Goal: Task Accomplishment & Management: Complete application form

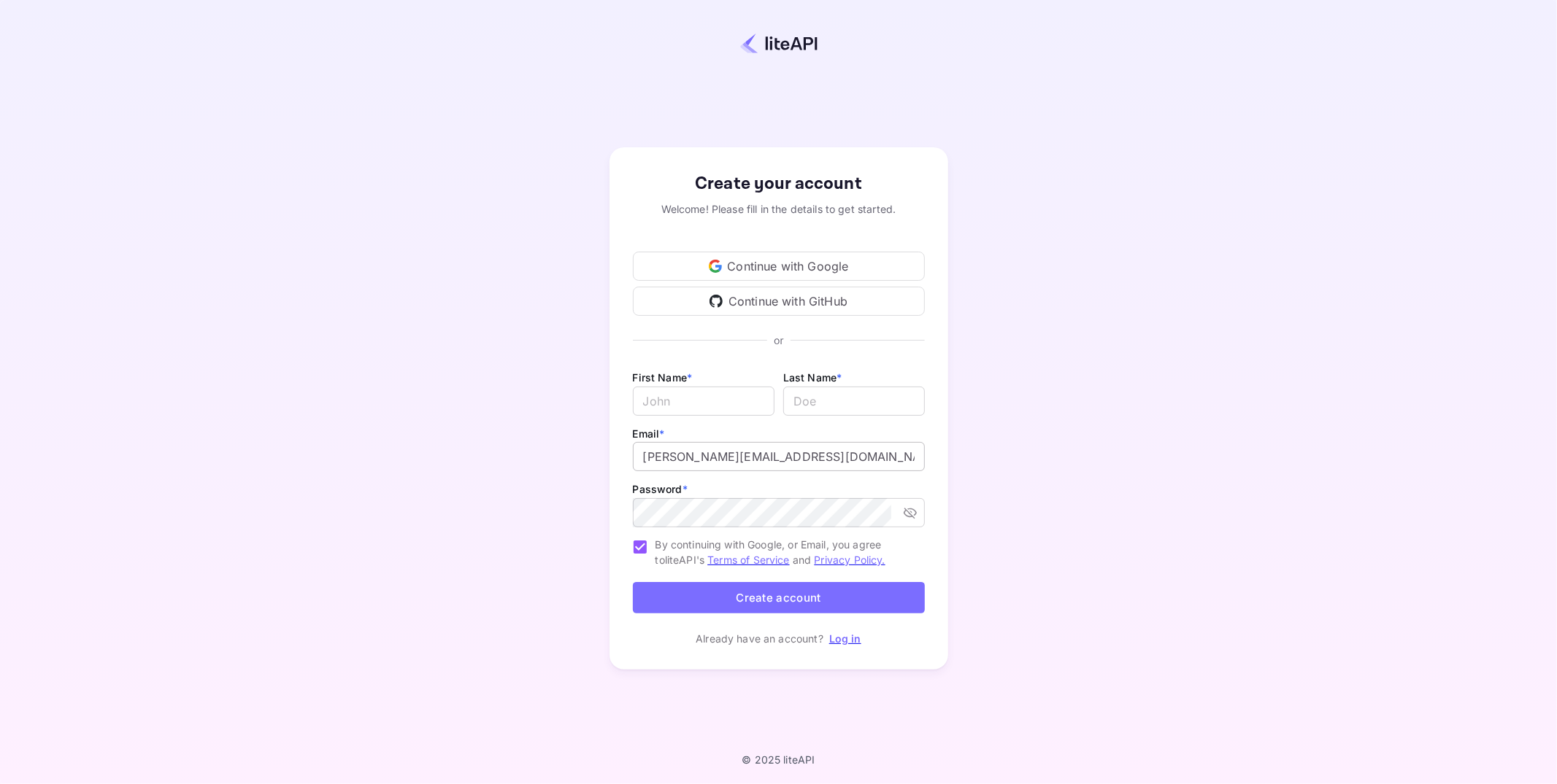
click at [771, 457] on input "[PERSON_NAME][EMAIL_ADDRESS][DOMAIN_NAME]" at bounding box center [778, 456] width 292 height 29
type input "[PERSON_NAME][EMAIL_ADDRESS][DOMAIN_NAME]"
click at [731, 406] on input "Email *" at bounding box center [703, 401] width 142 height 29
type input "[PERSON_NAME]"
click at [811, 402] on input "lastName" at bounding box center [853, 401] width 142 height 29
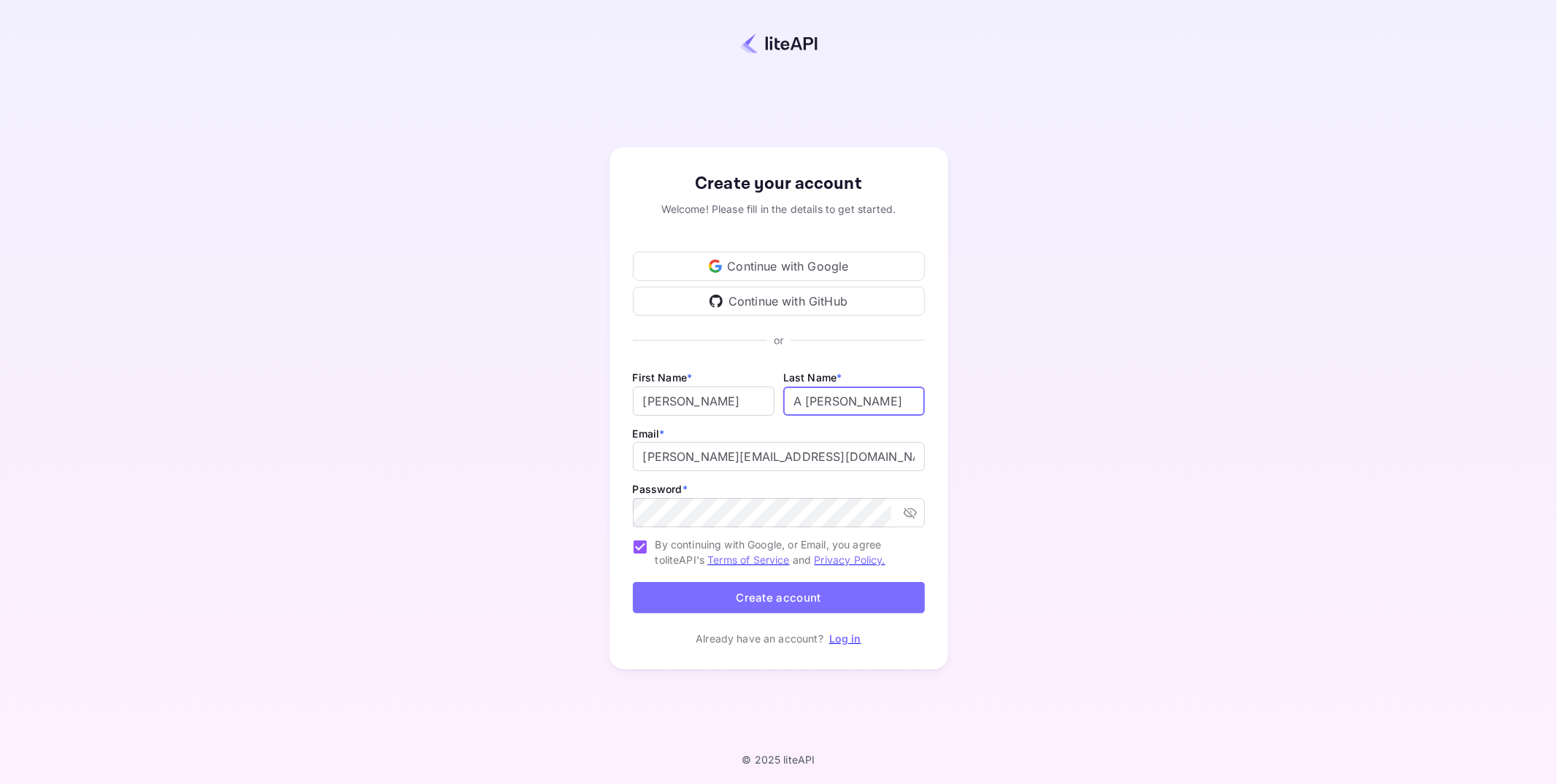
drag, startPoint x: 806, startPoint y: 404, endPoint x: 791, endPoint y: 406, distance: 15.1
click at [791, 406] on input "lastName" at bounding box center [853, 401] width 142 height 29
type input "[PERSON_NAME]"
type input "[PERSON_NAME][EMAIL_ADDRESS][DOMAIN_NAME]"
click at [720, 597] on button "Create account" at bounding box center [778, 598] width 292 height 32
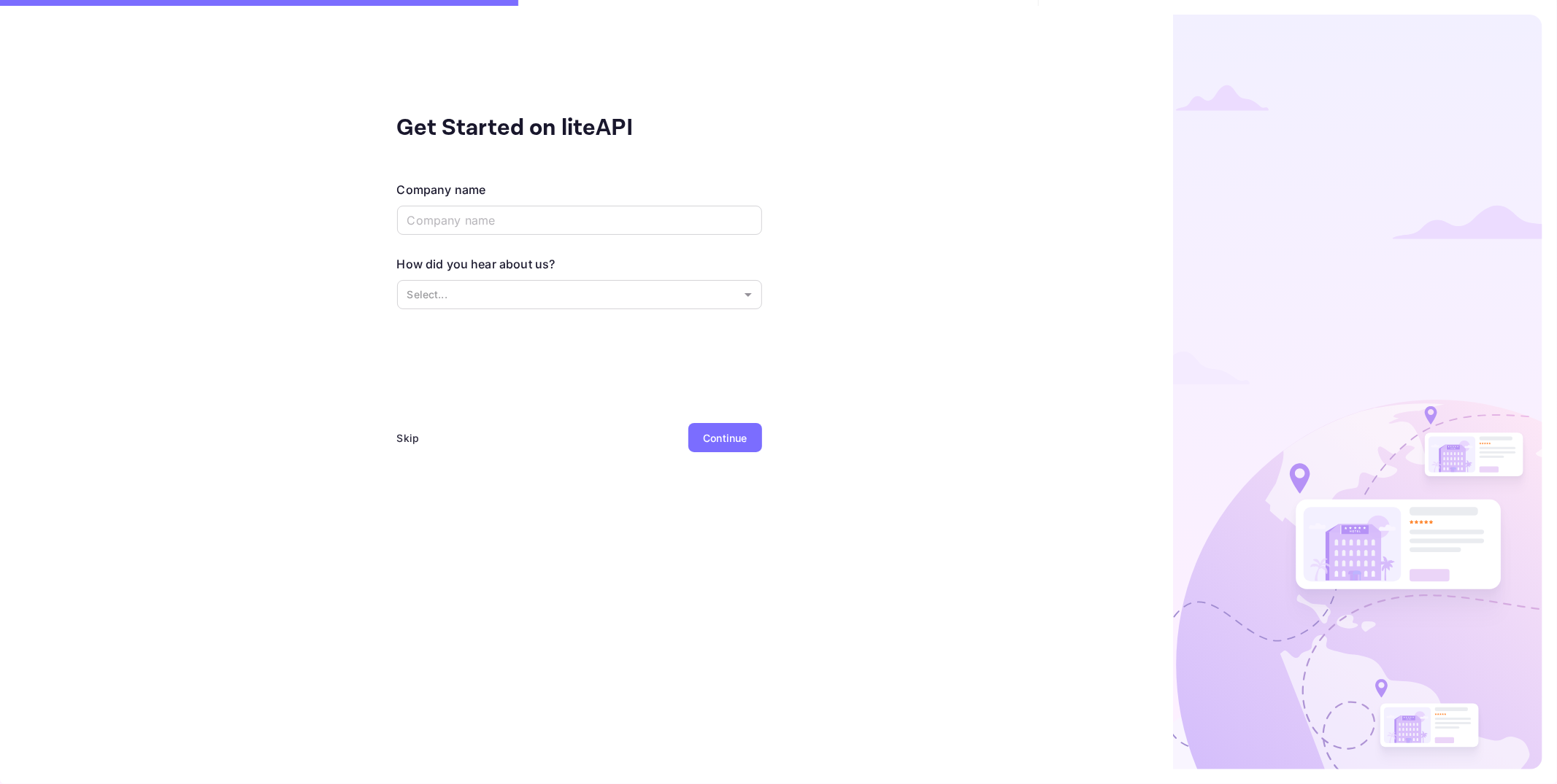
click at [405, 437] on div "Skip" at bounding box center [408, 437] width 23 height 15
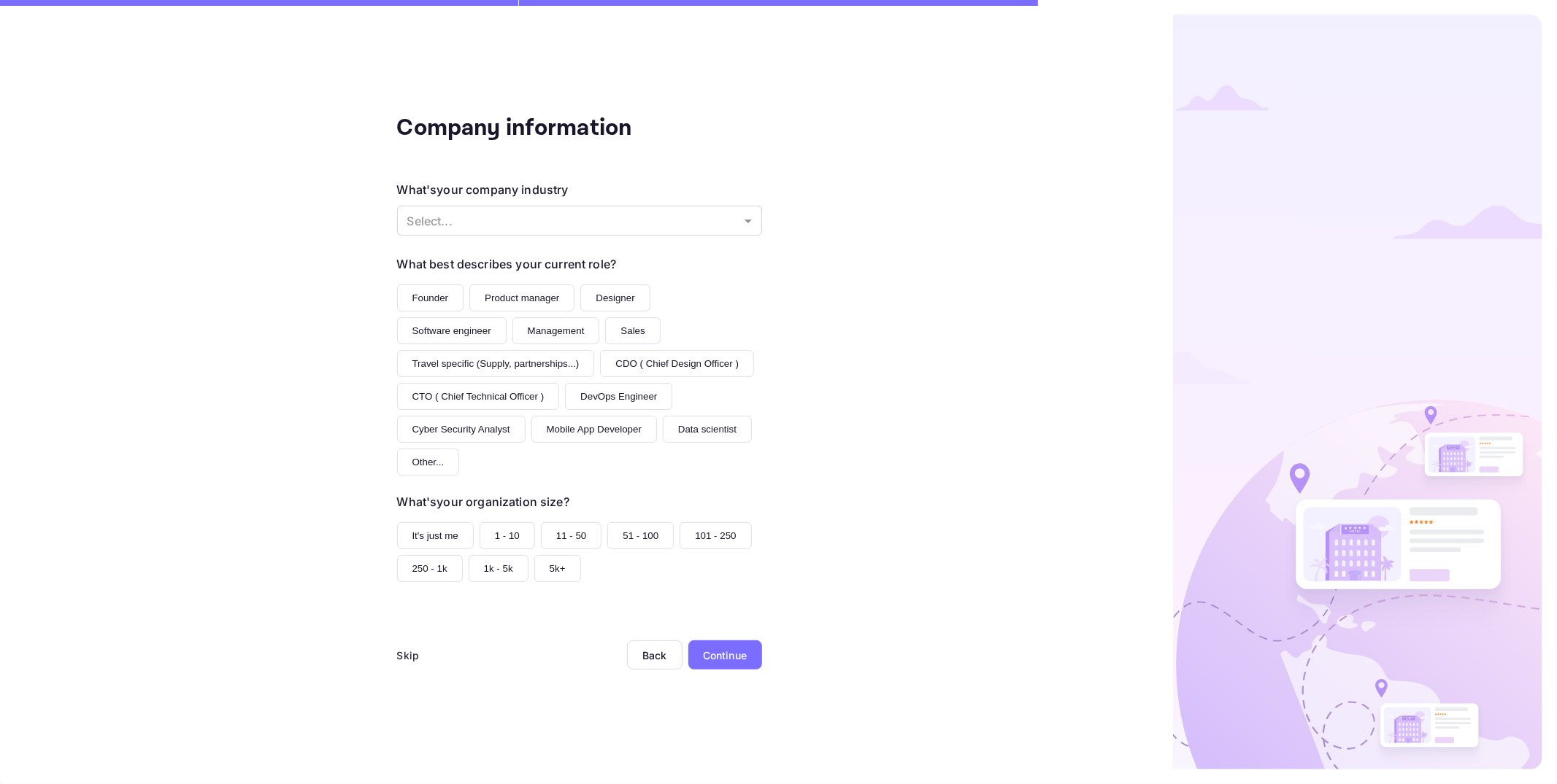
click at [404, 655] on div "Skip" at bounding box center [408, 655] width 23 height 15
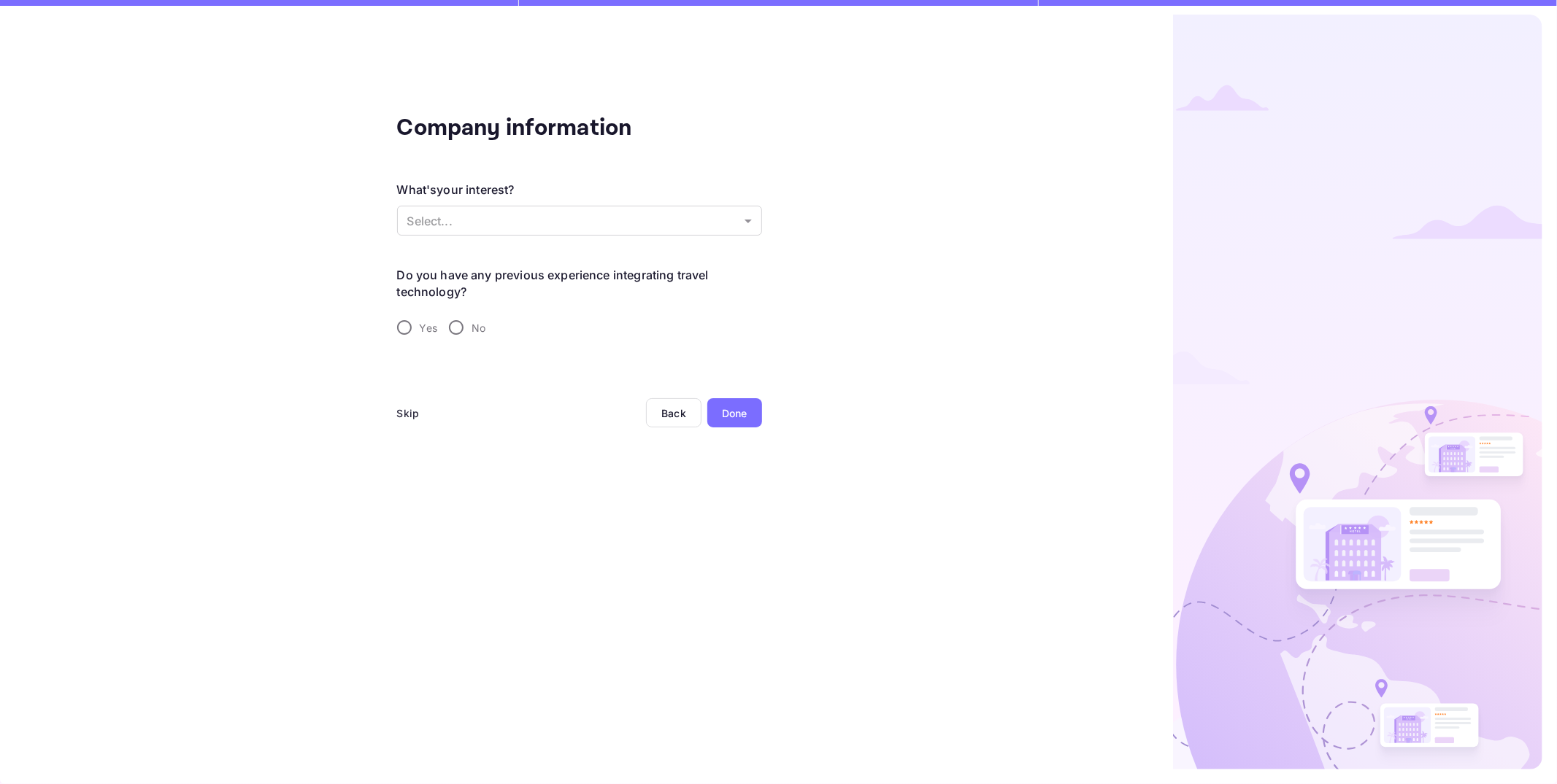
click at [393, 411] on div "Company information What's your interest? Select... ​ Do you have any previous …" at bounding box center [579, 392] width 1158 height 784
click at [404, 411] on div "Skip" at bounding box center [408, 413] width 23 height 15
